Goal: Task Accomplishment & Management: Use online tool/utility

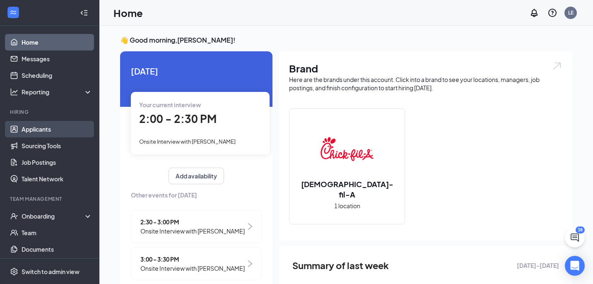
click at [62, 129] on link "Applicants" at bounding box center [57, 129] width 71 height 17
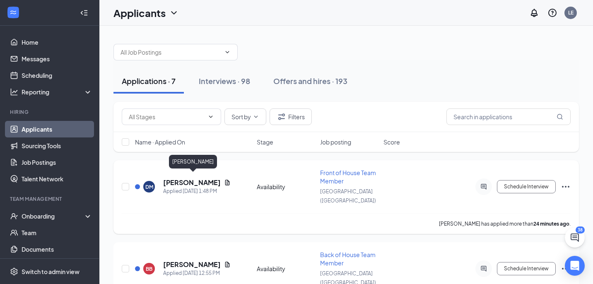
click at [198, 178] on h5 "[PERSON_NAME]" at bounding box center [192, 182] width 58 height 9
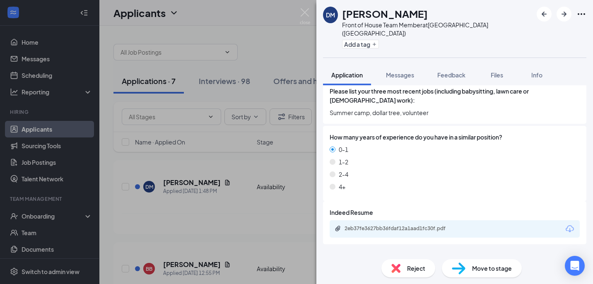
scroll to position [564, 0]
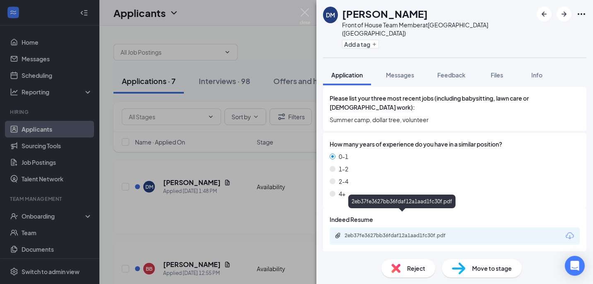
click at [422, 232] on div "2eb37fe3627bb36fdaf12a1aad1fc30f.pdf" at bounding box center [402, 236] width 134 height 8
click at [459, 273] on img at bounding box center [459, 269] width 14 height 12
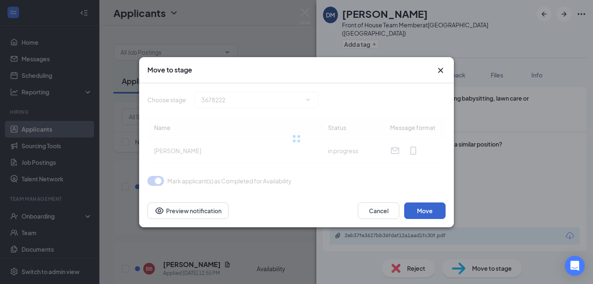
type input "Review Stage (next stage)"
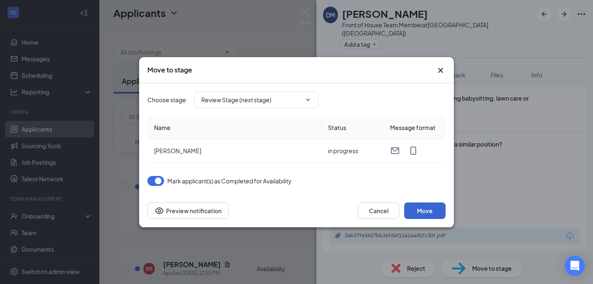
click at [434, 212] on button "Move" at bounding box center [424, 211] width 41 height 17
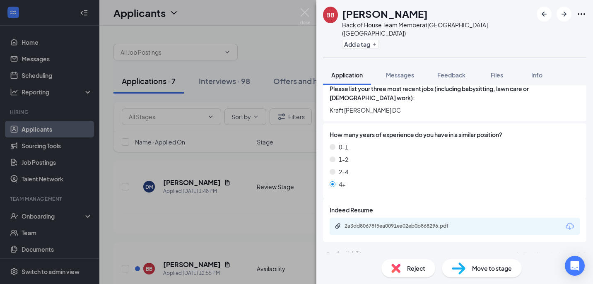
scroll to position [546, 0]
click at [429, 223] on div "2a3dd80678f5ea0091ea02eb0b868296.pdf" at bounding box center [403, 226] width 116 height 7
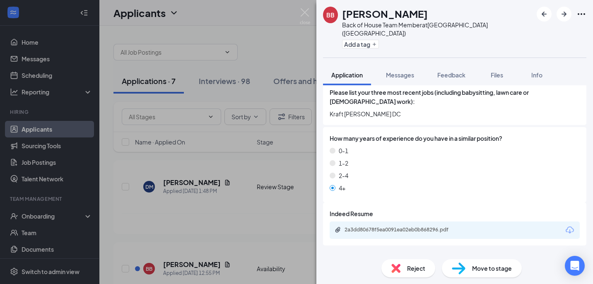
click at [400, 273] on div "Reject" at bounding box center [408, 268] width 54 height 18
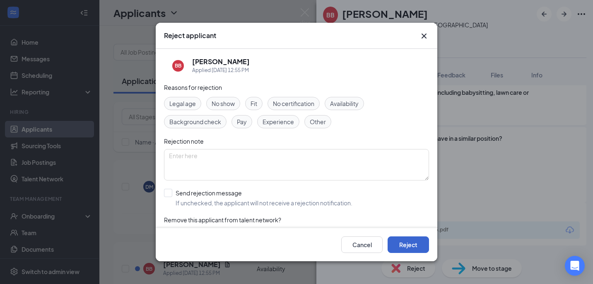
click at [405, 246] on button "Reject" at bounding box center [408, 244] width 41 height 17
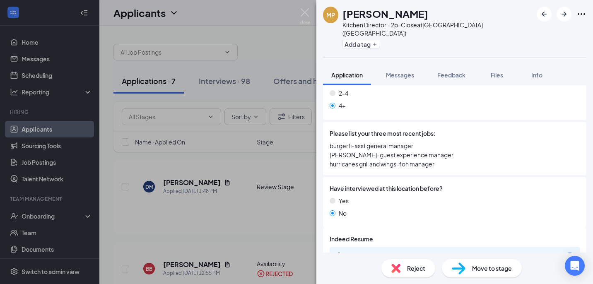
scroll to position [640, 0]
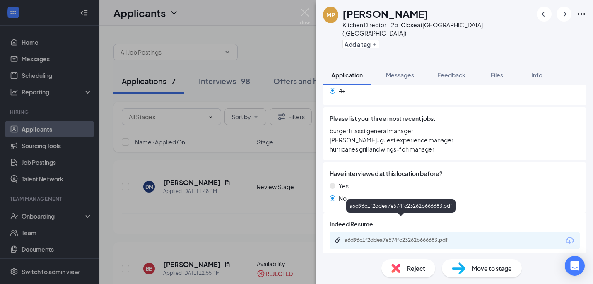
click at [393, 237] on div "a6d96c1f2ddea7e574fc23262b666683.pdf" at bounding box center [403, 240] width 116 height 7
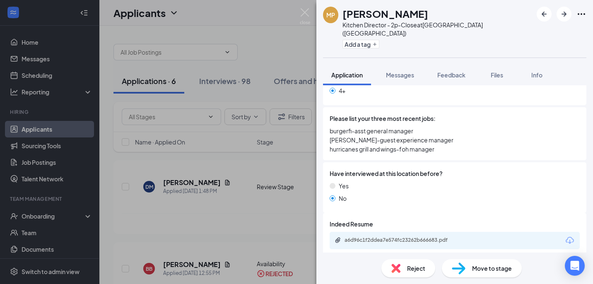
click at [392, 266] on img at bounding box center [395, 268] width 9 height 9
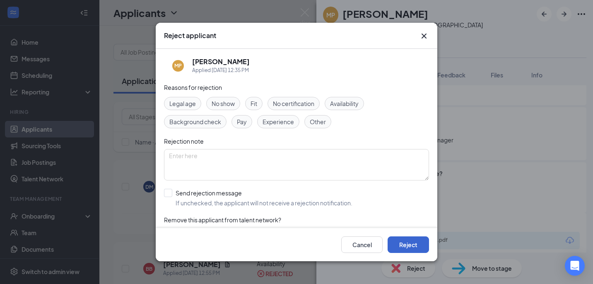
click at [409, 239] on button "Reject" at bounding box center [408, 244] width 41 height 17
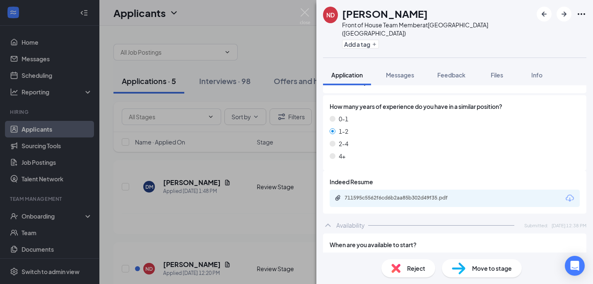
scroll to position [578, 0]
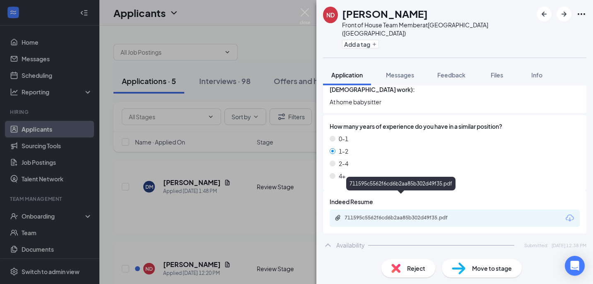
click at [413, 215] on div "711595c5562f6cd6b2aa85b302d49f35.pdf" at bounding box center [403, 218] width 116 height 7
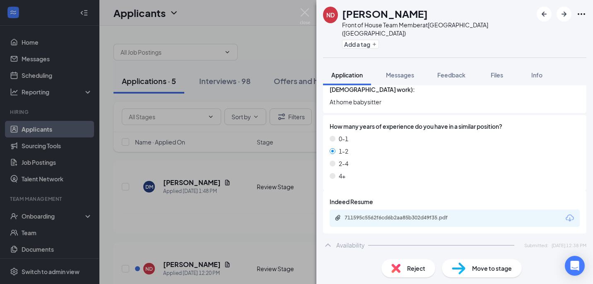
click at [405, 264] on div "Reject" at bounding box center [408, 268] width 54 height 18
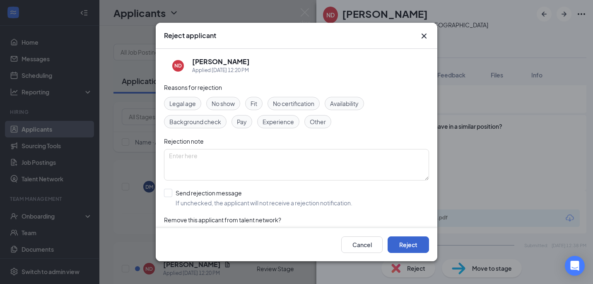
click at [408, 248] on button "Reject" at bounding box center [408, 244] width 41 height 17
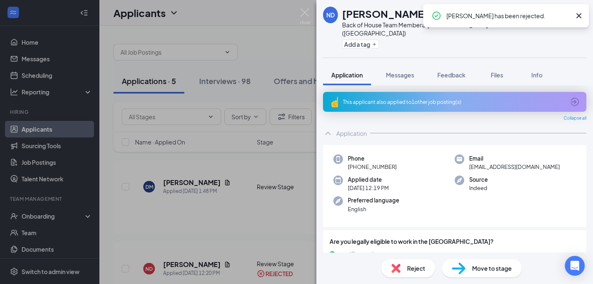
click at [408, 268] on span "Reject" at bounding box center [416, 268] width 18 height 9
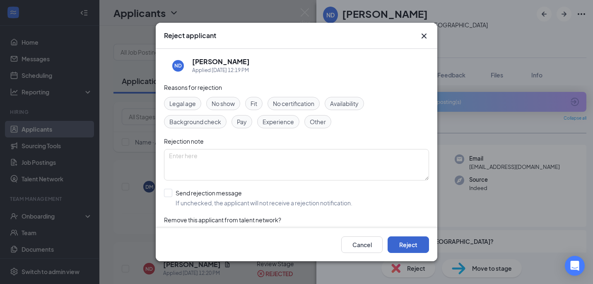
click at [404, 244] on button "Reject" at bounding box center [408, 244] width 41 height 17
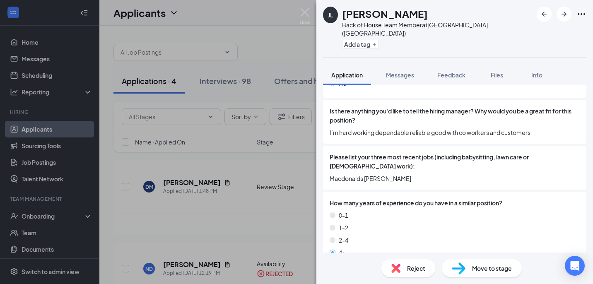
scroll to position [511, 0]
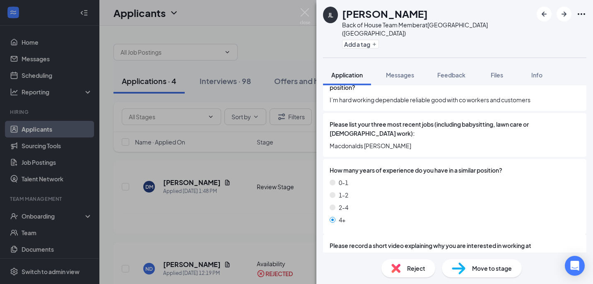
drag, startPoint x: 504, startPoint y: 128, endPoint x: 504, endPoint y: 96, distance: 31.1
click at [504, 113] on div "Please list your three most recent jobs (including babysitting, lawn care or [D…" at bounding box center [454, 135] width 263 height 44
drag, startPoint x: 504, startPoint y: 96, endPoint x: 507, endPoint y: 138, distance: 41.9
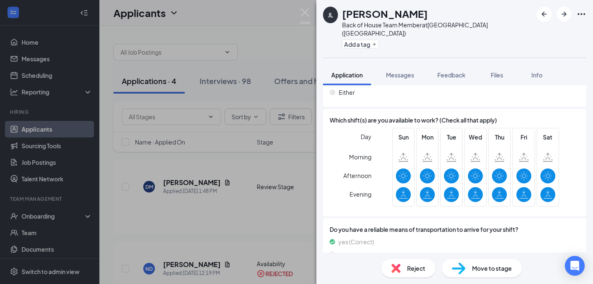
scroll to position [810, 0]
click at [256, 54] on div "JL [PERSON_NAME] Back of House Team Member at [GEOGRAPHIC_DATA] ([GEOGRAPHIC_DA…" at bounding box center [296, 142] width 593 height 284
